Goal: Check status: Check status

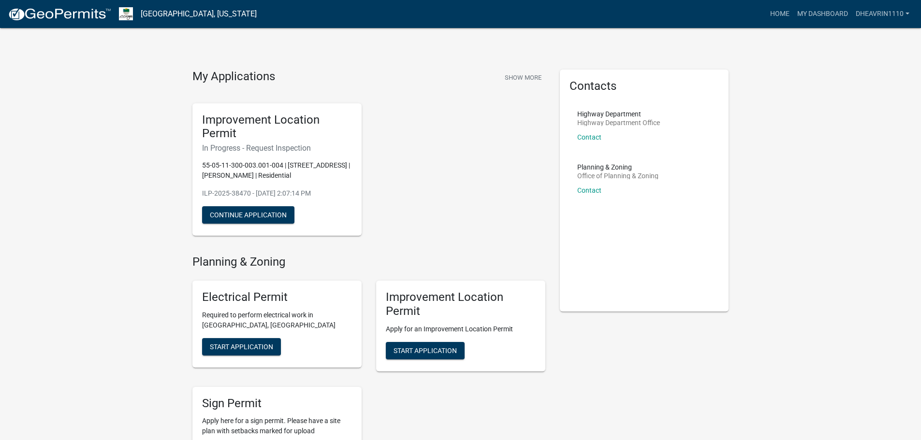
click at [265, 149] on h6 "In Progress - Request Inspection" at bounding box center [277, 148] width 150 height 9
click at [246, 121] on h5 "Improvement Location Permit" at bounding box center [277, 127] width 150 height 28
click at [803, 9] on link "My Dashboard" at bounding box center [822, 14] width 58 height 18
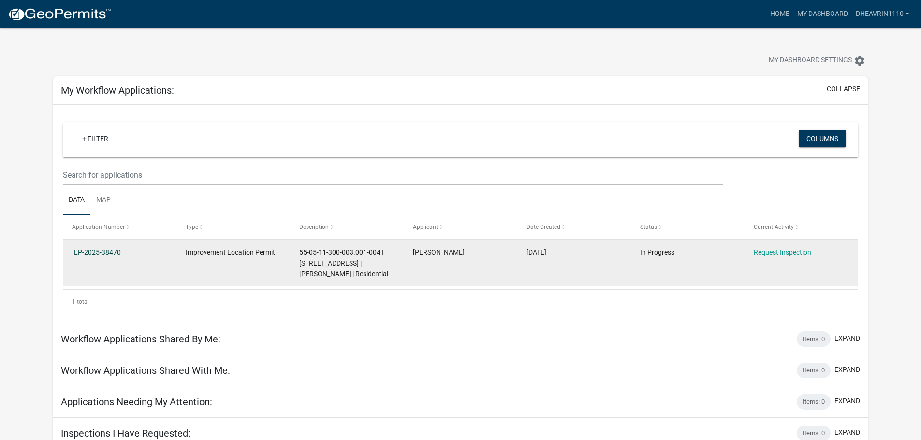
click at [90, 254] on link "ILP-2025-38470" at bounding box center [96, 252] width 49 height 8
